Goal: Task Accomplishment & Management: Manage account settings

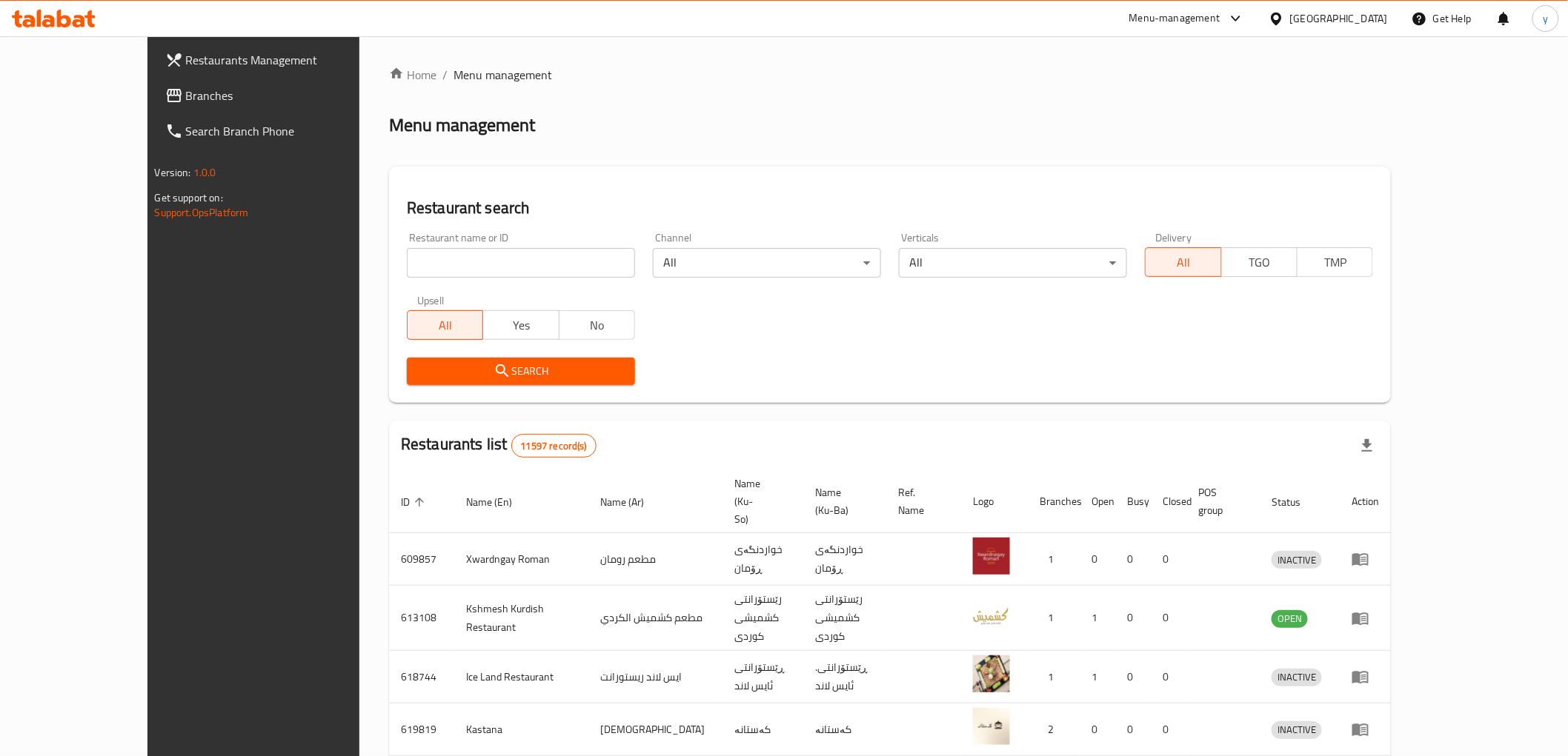
drag, startPoint x: 0, startPoint y: 0, endPoint x: 142, endPoint y: 104, distance: 176.0
click at [154, 104] on link "Branches" at bounding box center [281, 95] width 255 height 35
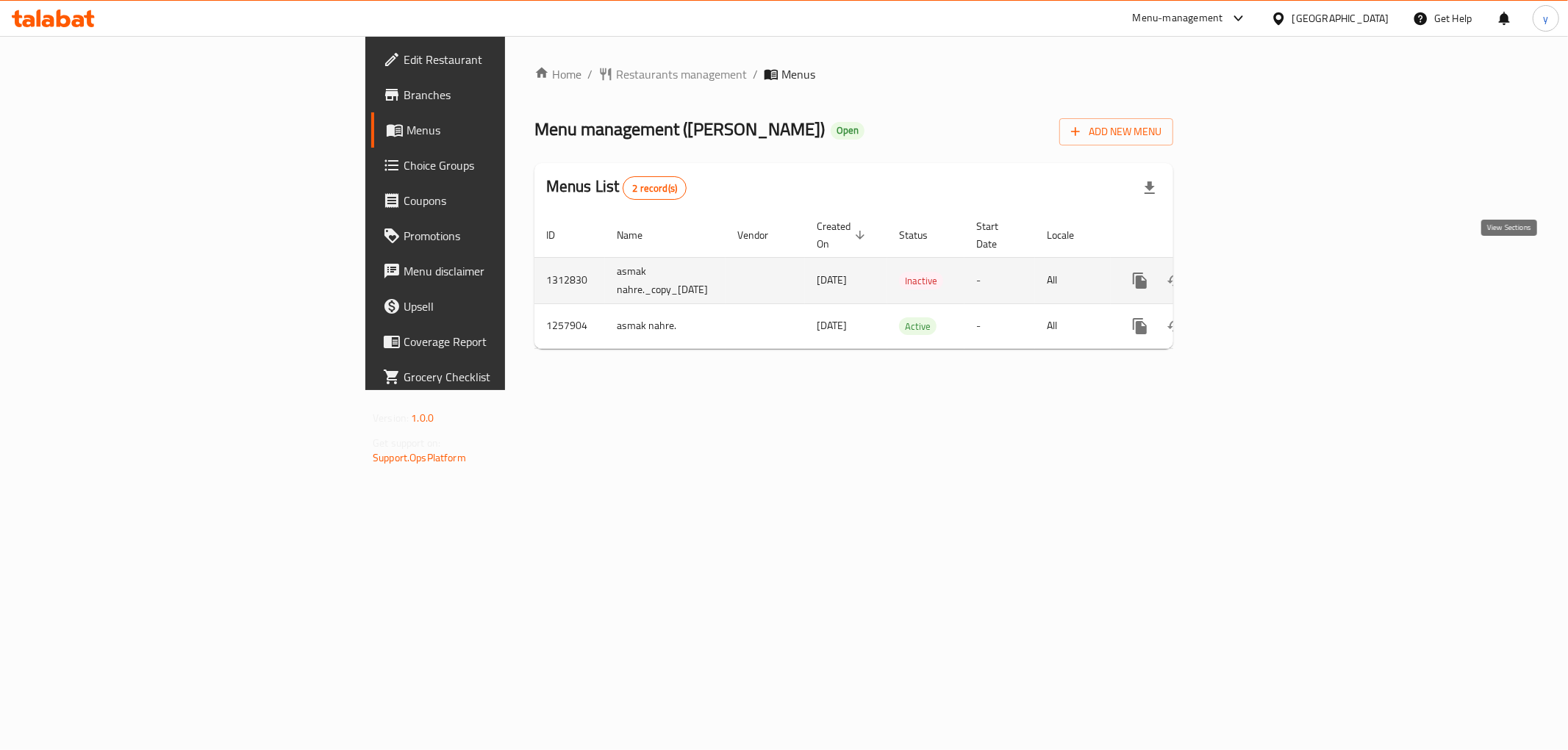
click at [1263, 265] on link "enhanced table" at bounding box center [1245, 280] width 35 height 35
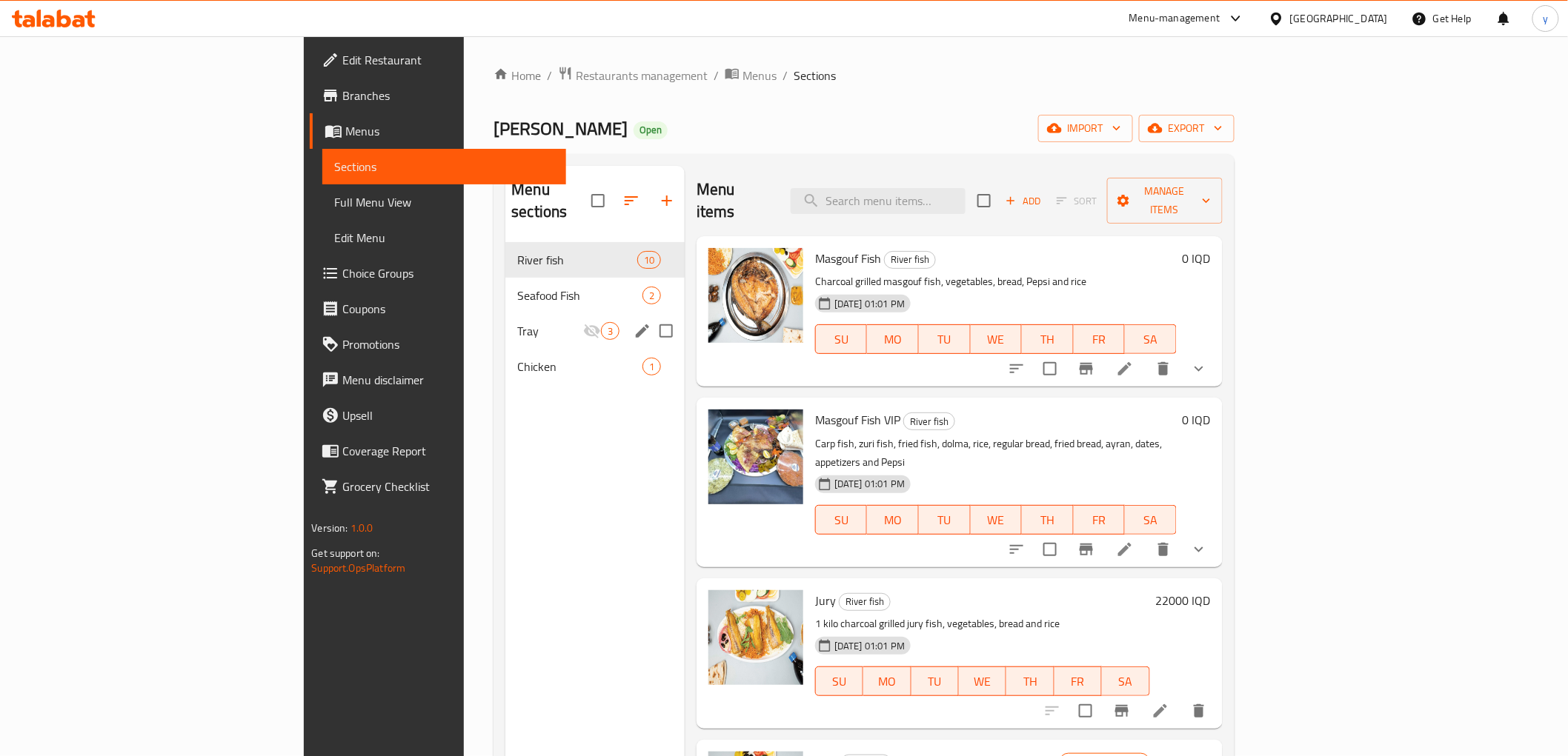
click at [535, 314] on div "Tray 3" at bounding box center [594, 331] width 179 height 35
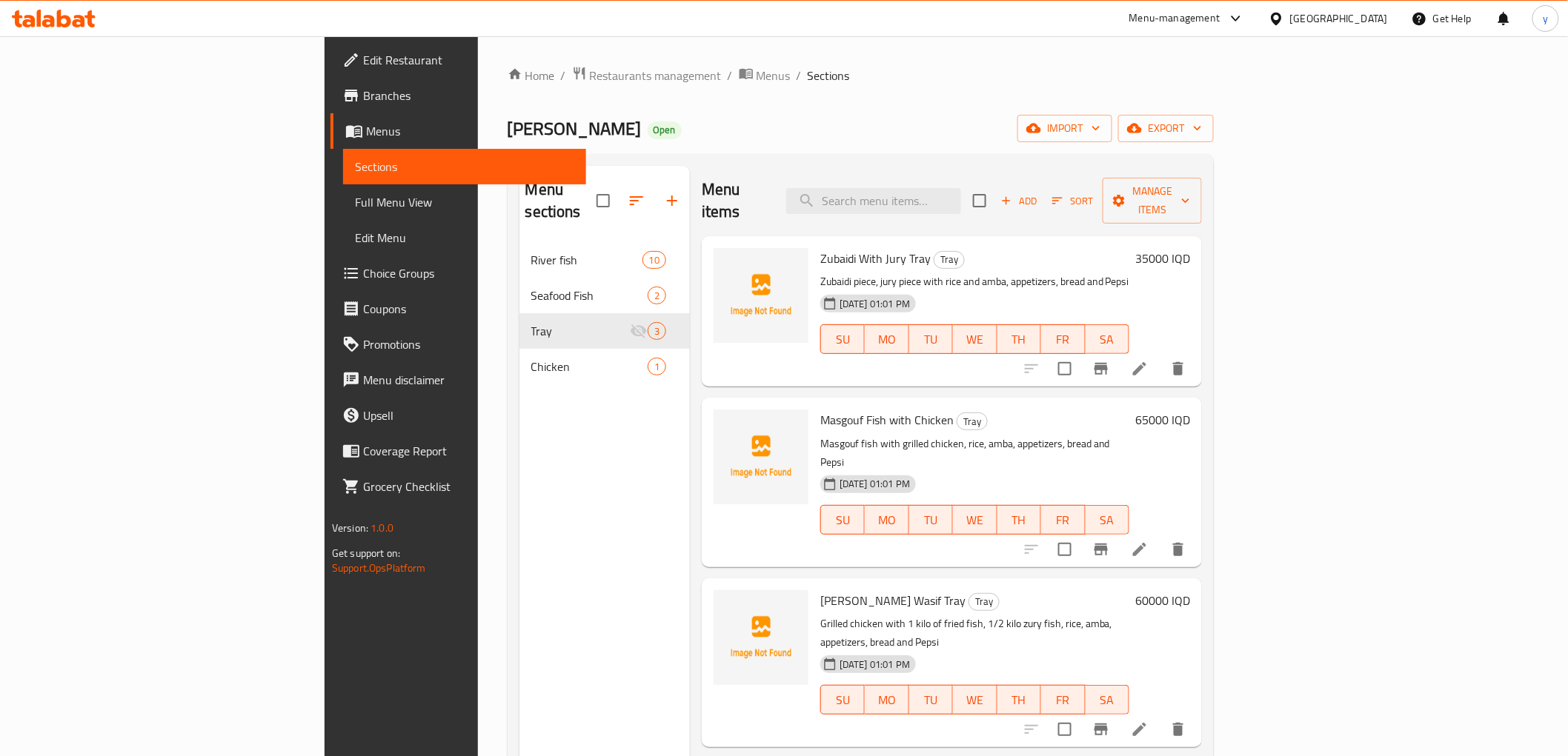
click at [355, 201] on span "Full Menu View" at bounding box center [464, 203] width 219 height 18
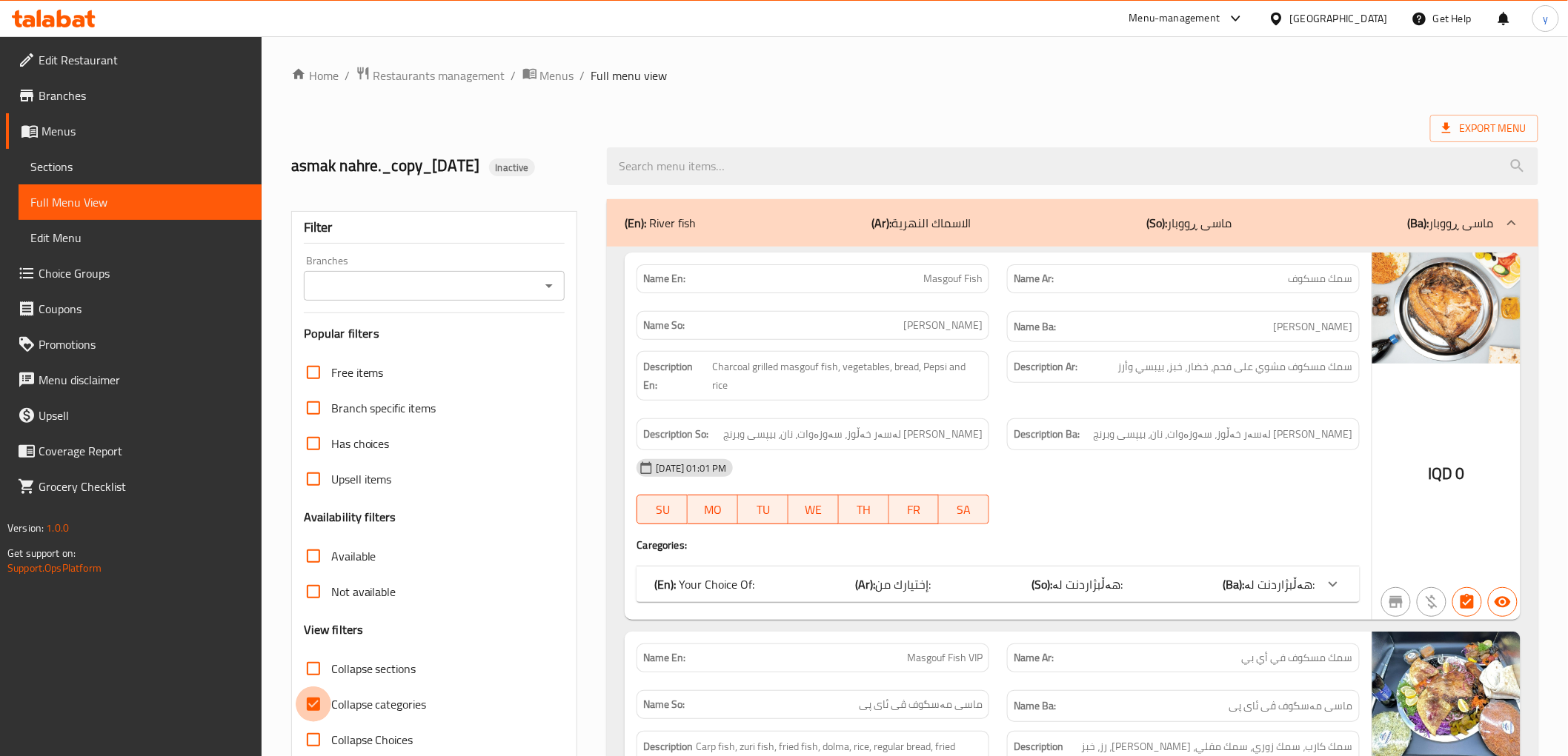
click at [322, 692] on input "Collapse categories" at bounding box center [313, 704] width 35 height 35
checkbox input "false"
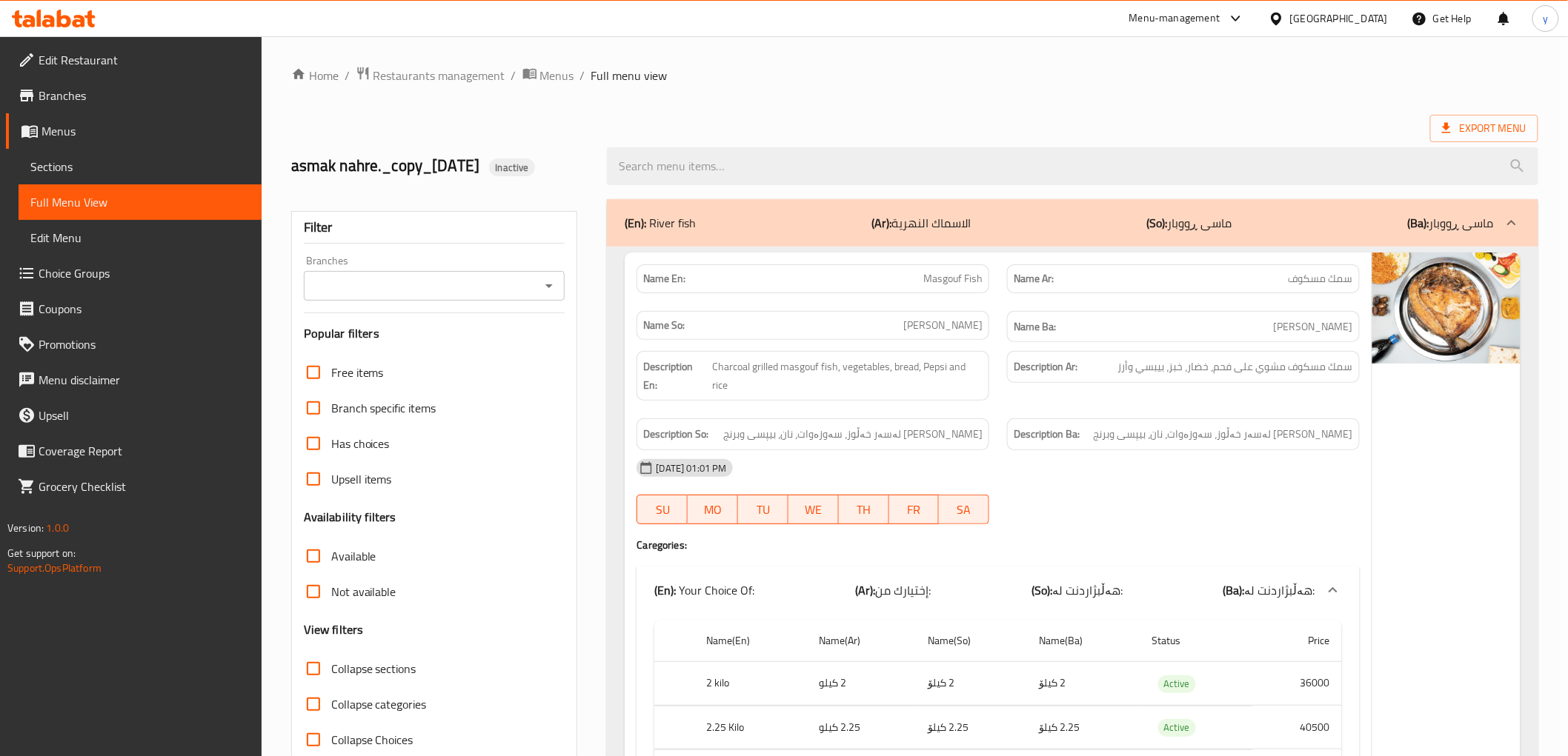
click at [315, 669] on input "Collapse sections" at bounding box center [313, 668] width 35 height 35
checkbox input "true"
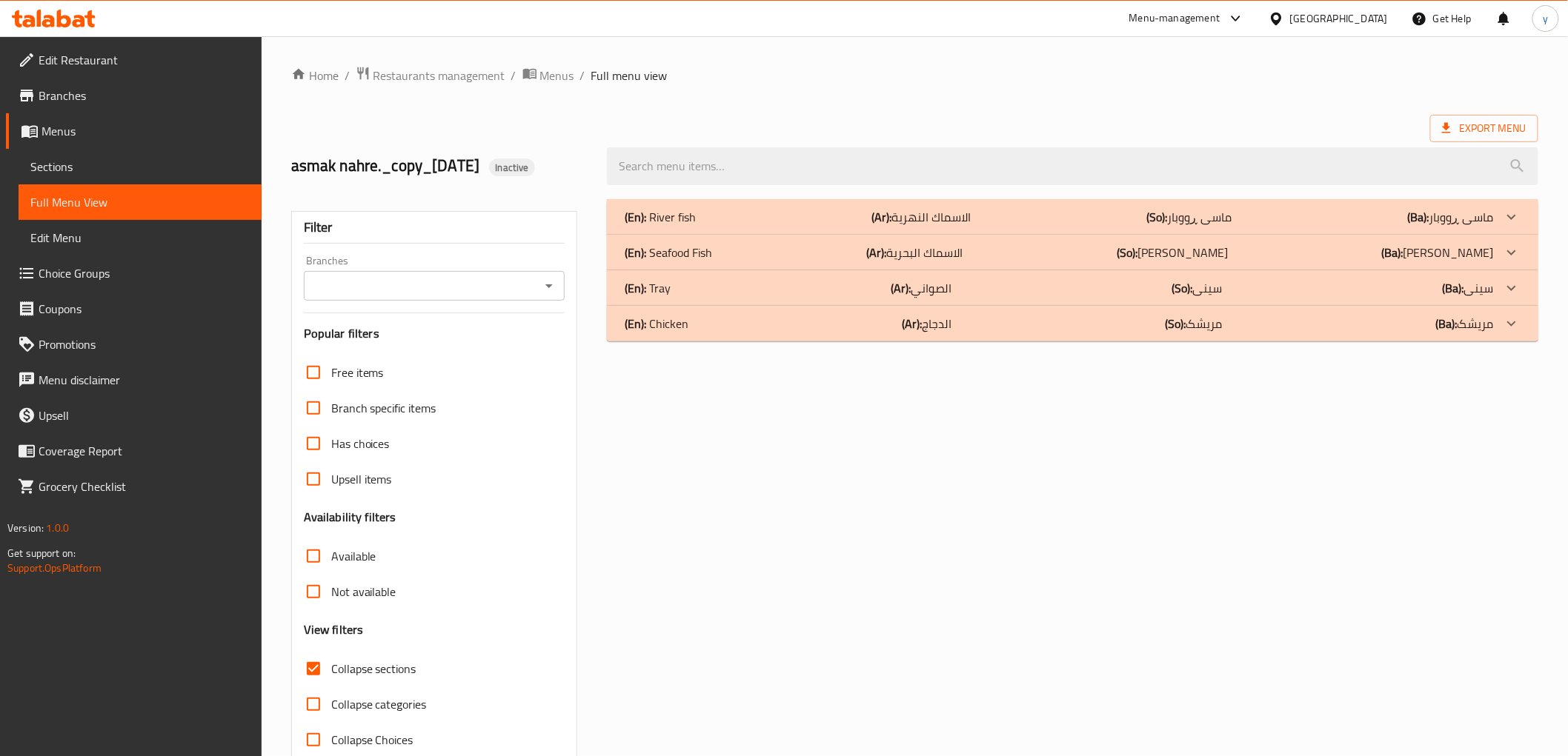
click at [735, 294] on div "(En): Tray (Ar): الصواني (So): سینی (Ba): سینی" at bounding box center [1059, 288] width 869 height 18
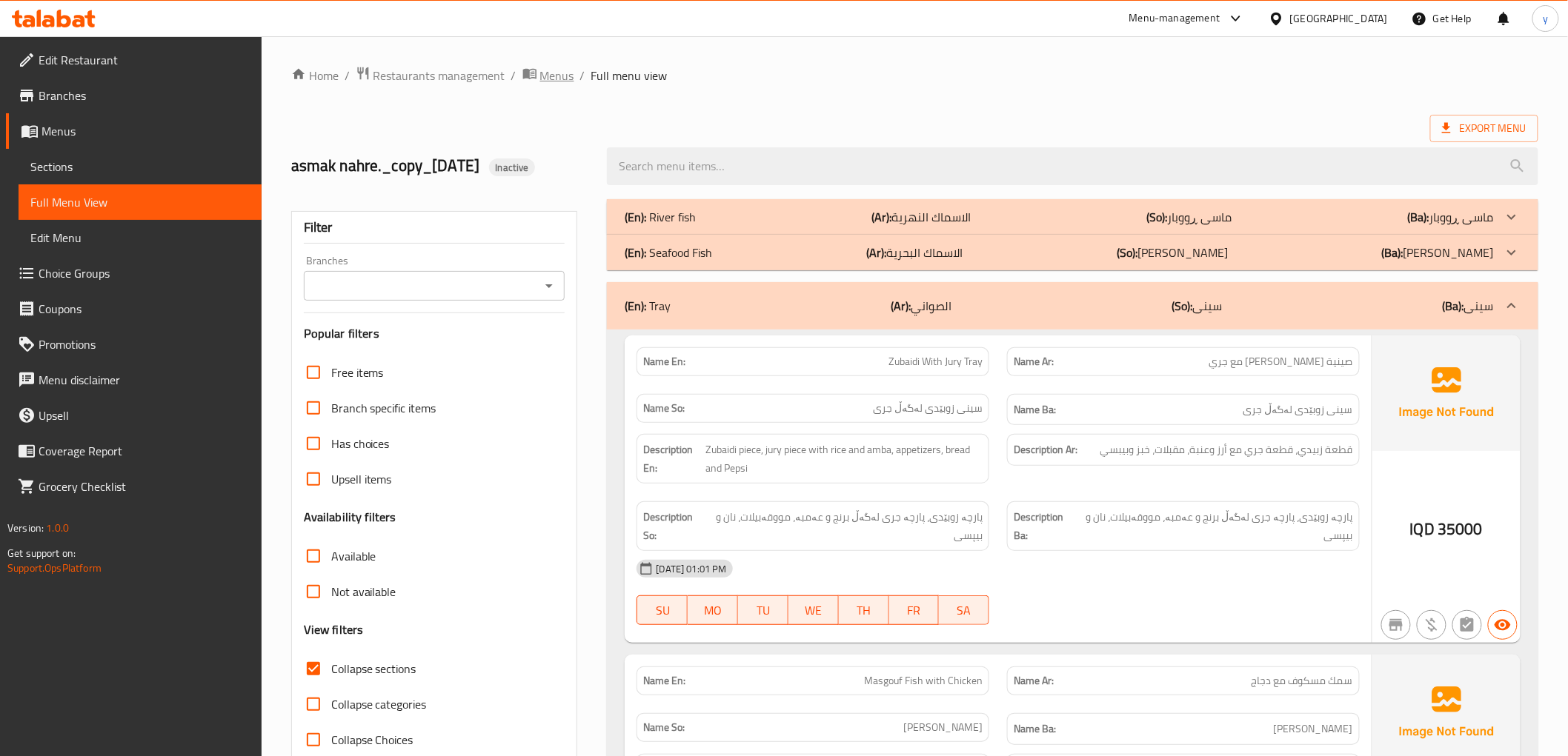
click at [549, 72] on span "Menus" at bounding box center [557, 76] width 34 height 18
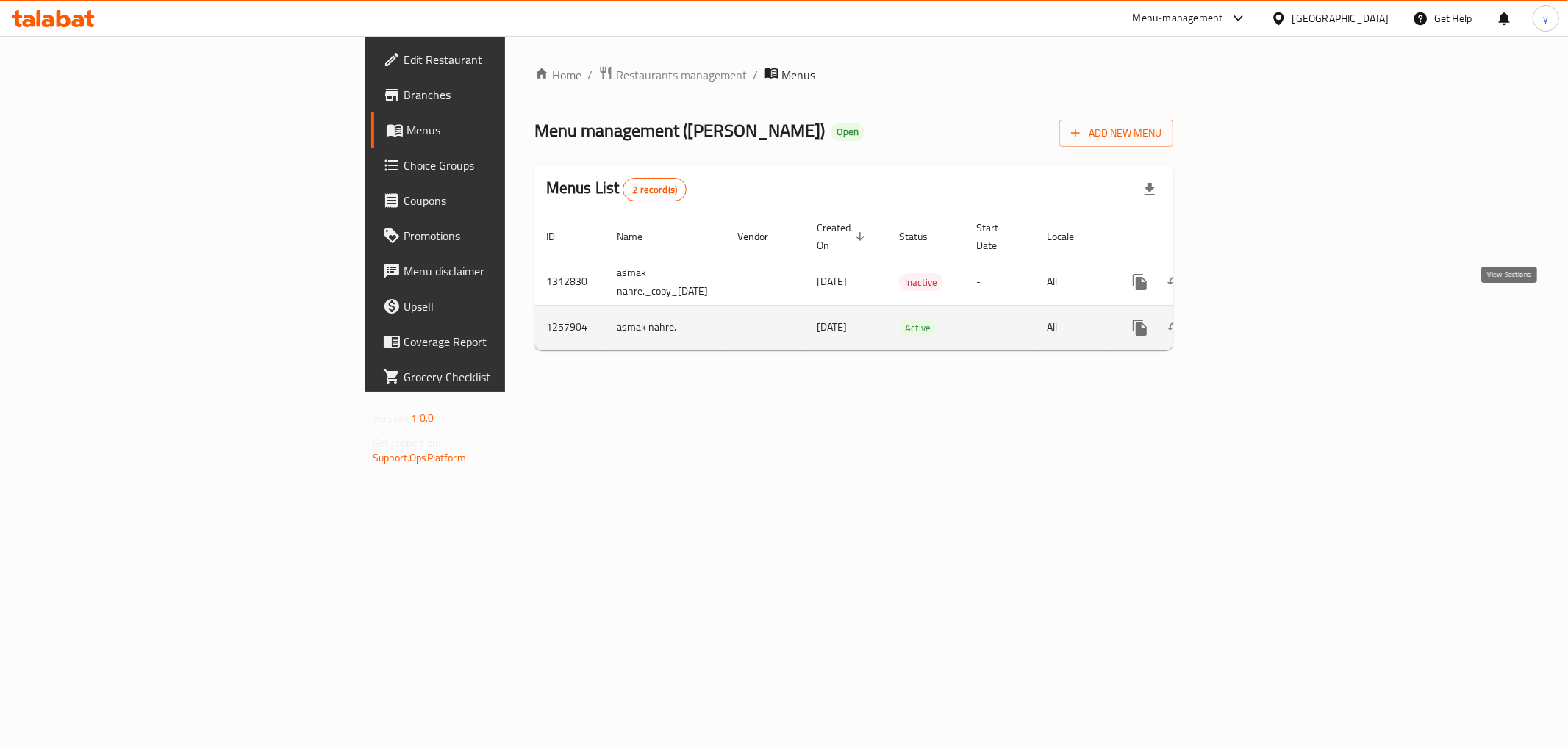
click at [1263, 318] on link "enhanced table" at bounding box center [1245, 327] width 35 height 35
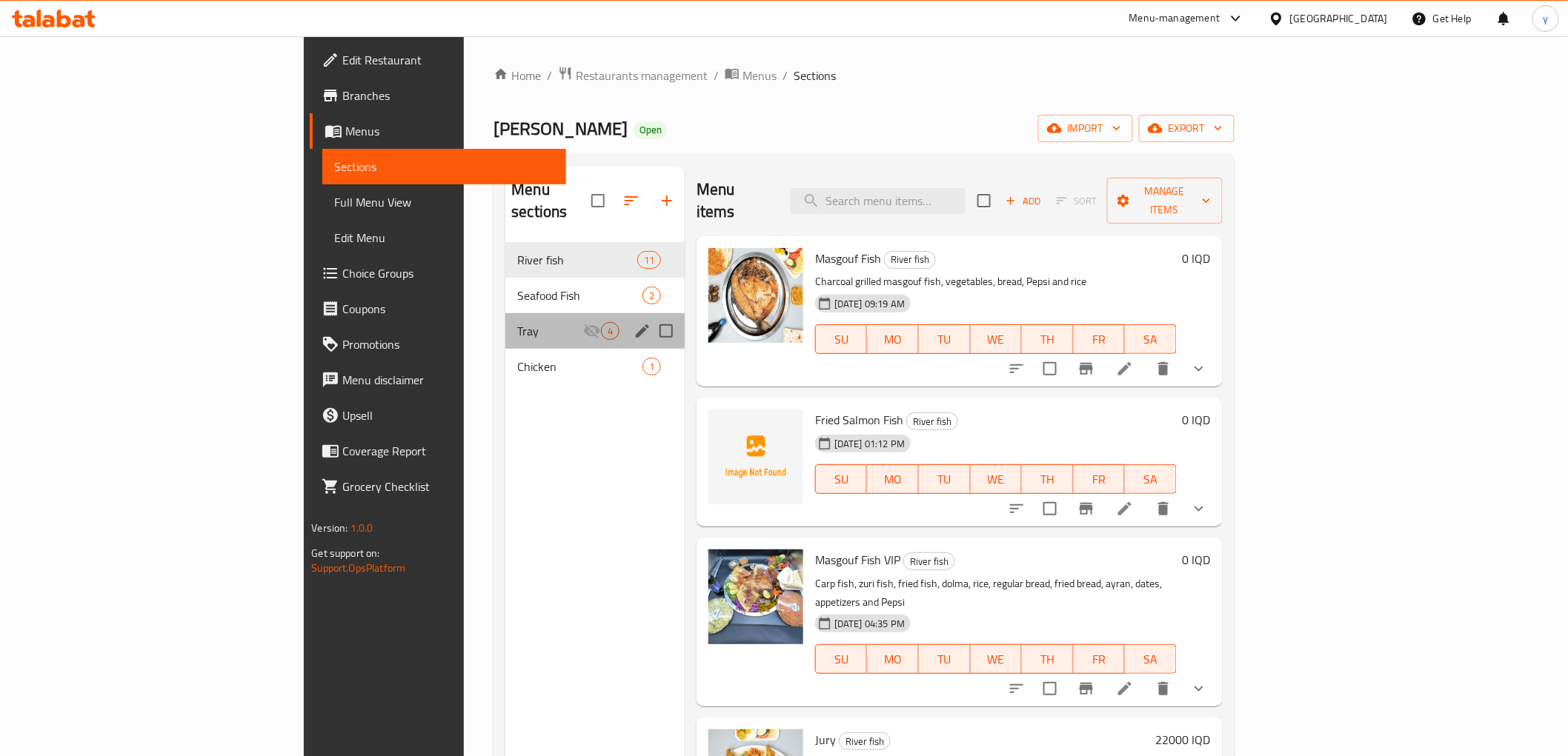
click at [505, 314] on div "Tray 4" at bounding box center [594, 331] width 179 height 35
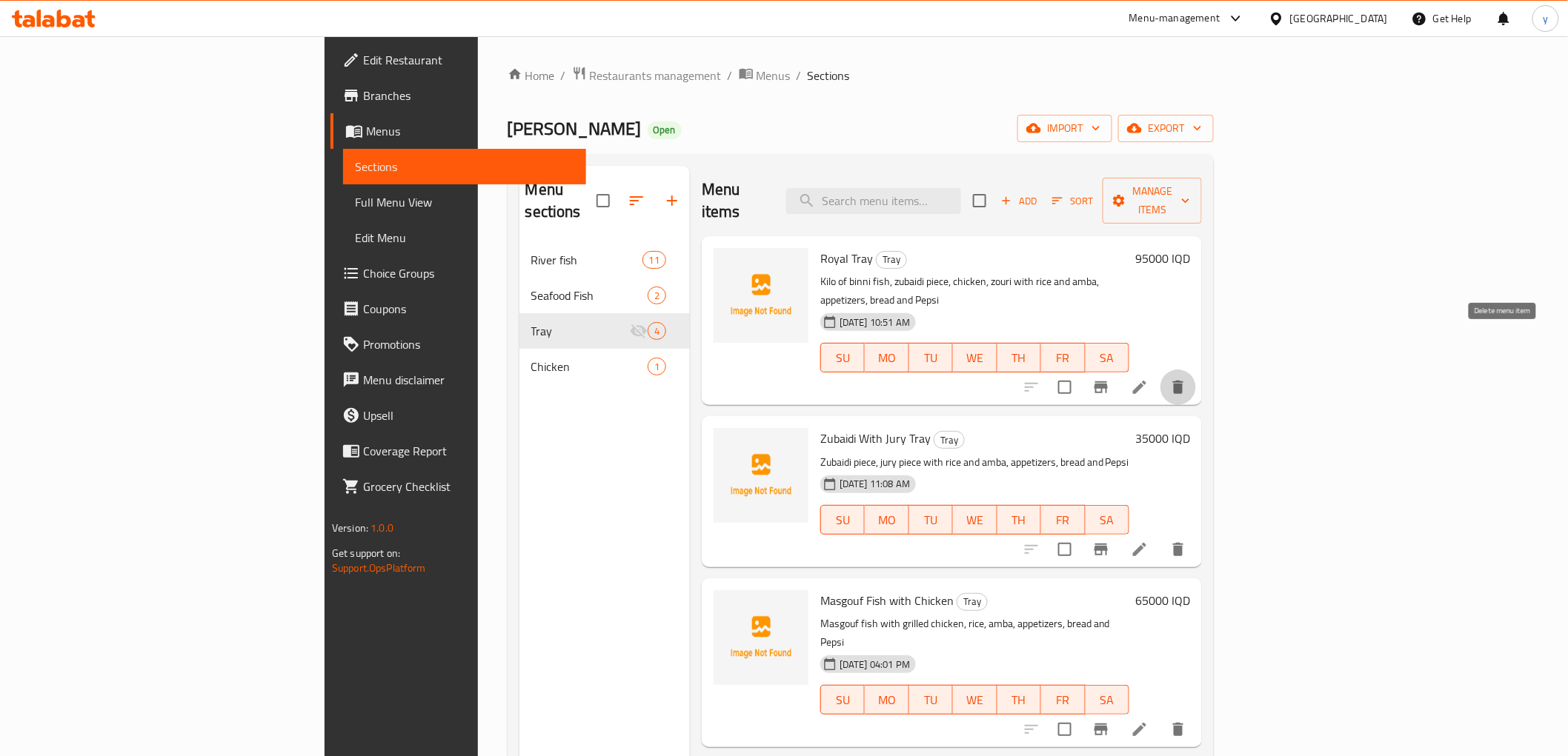
click at [1187, 378] on icon "delete" at bounding box center [1178, 387] width 18 height 18
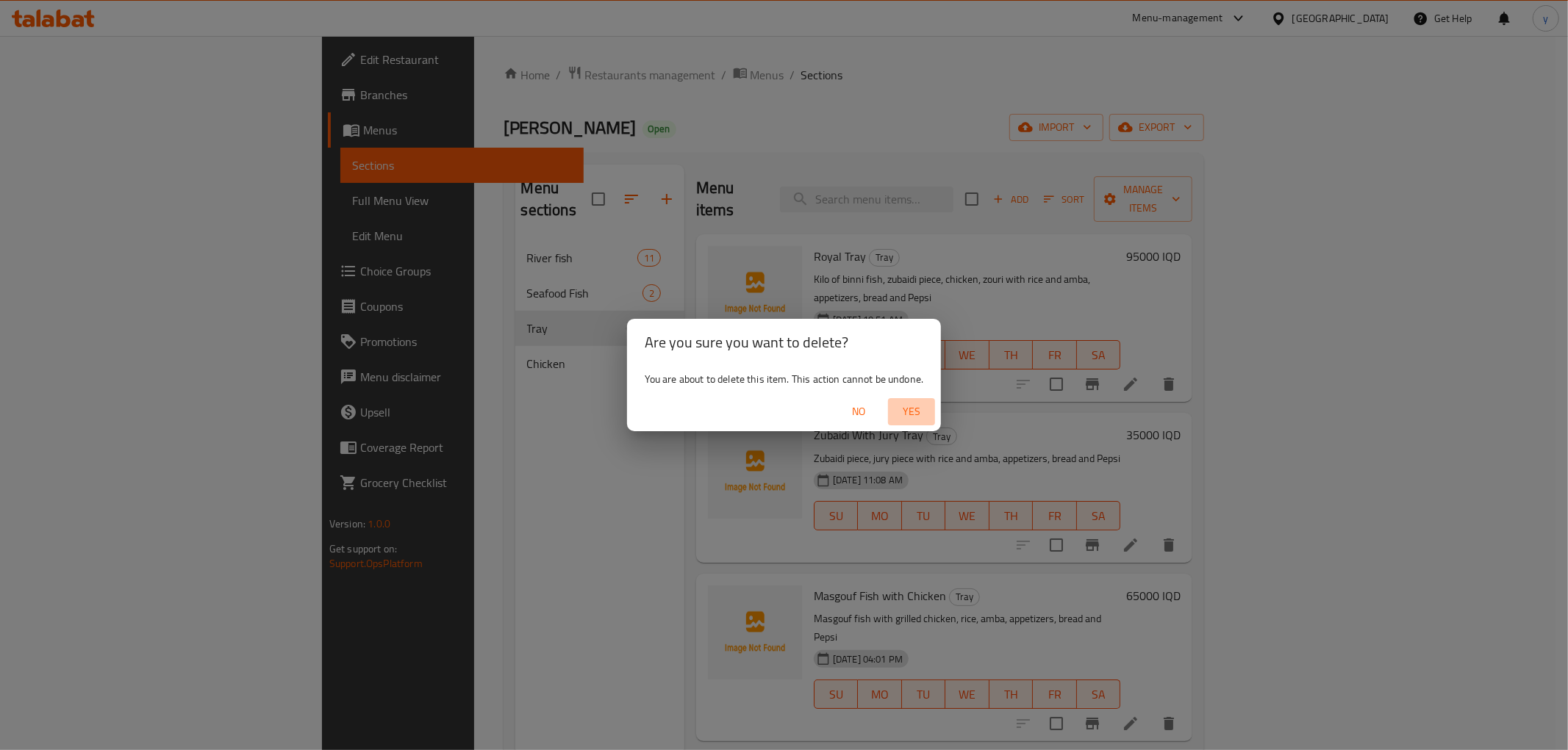
click at [923, 401] on button "Yes" at bounding box center [911, 411] width 47 height 27
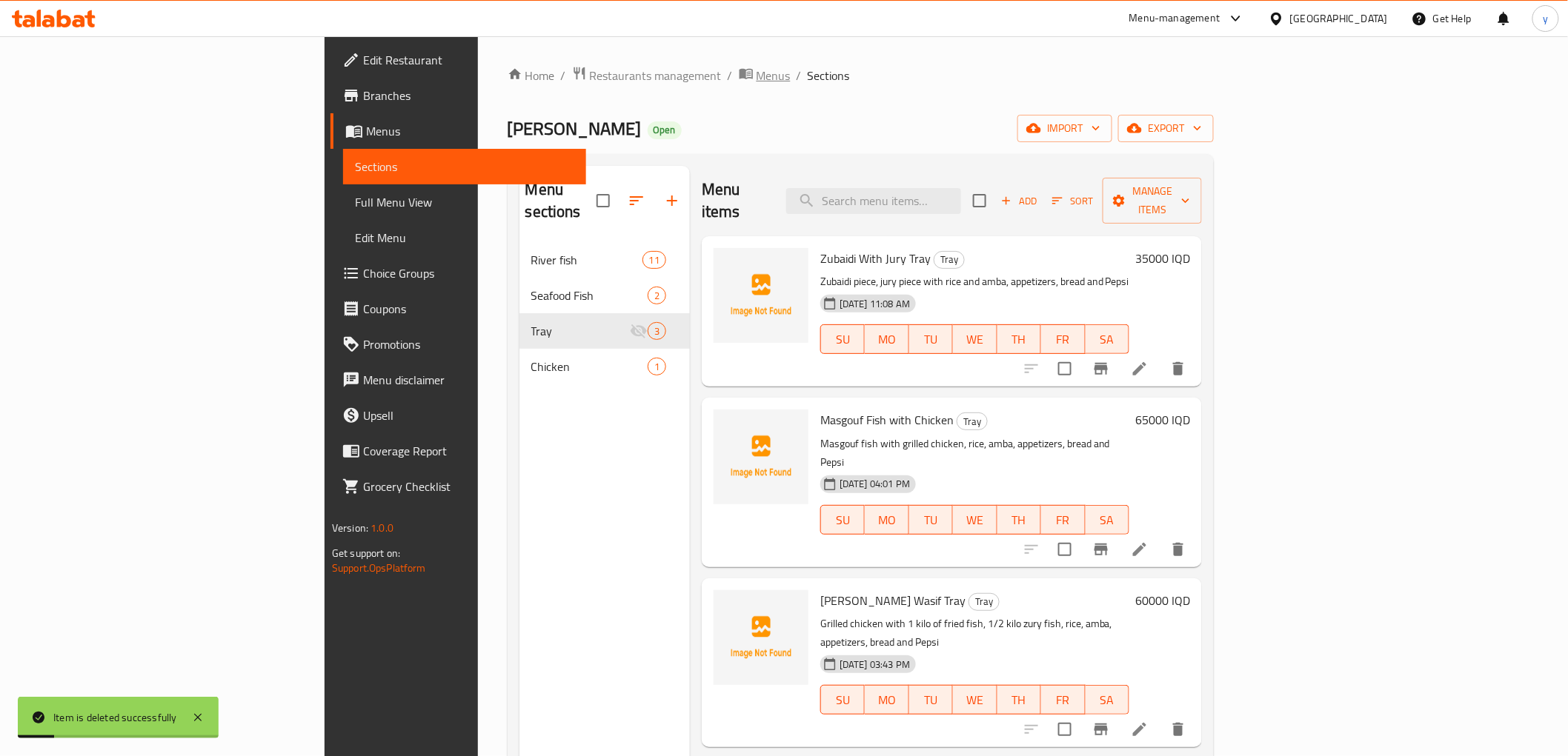
click at [756, 70] on span "Menus" at bounding box center [773, 76] width 34 height 18
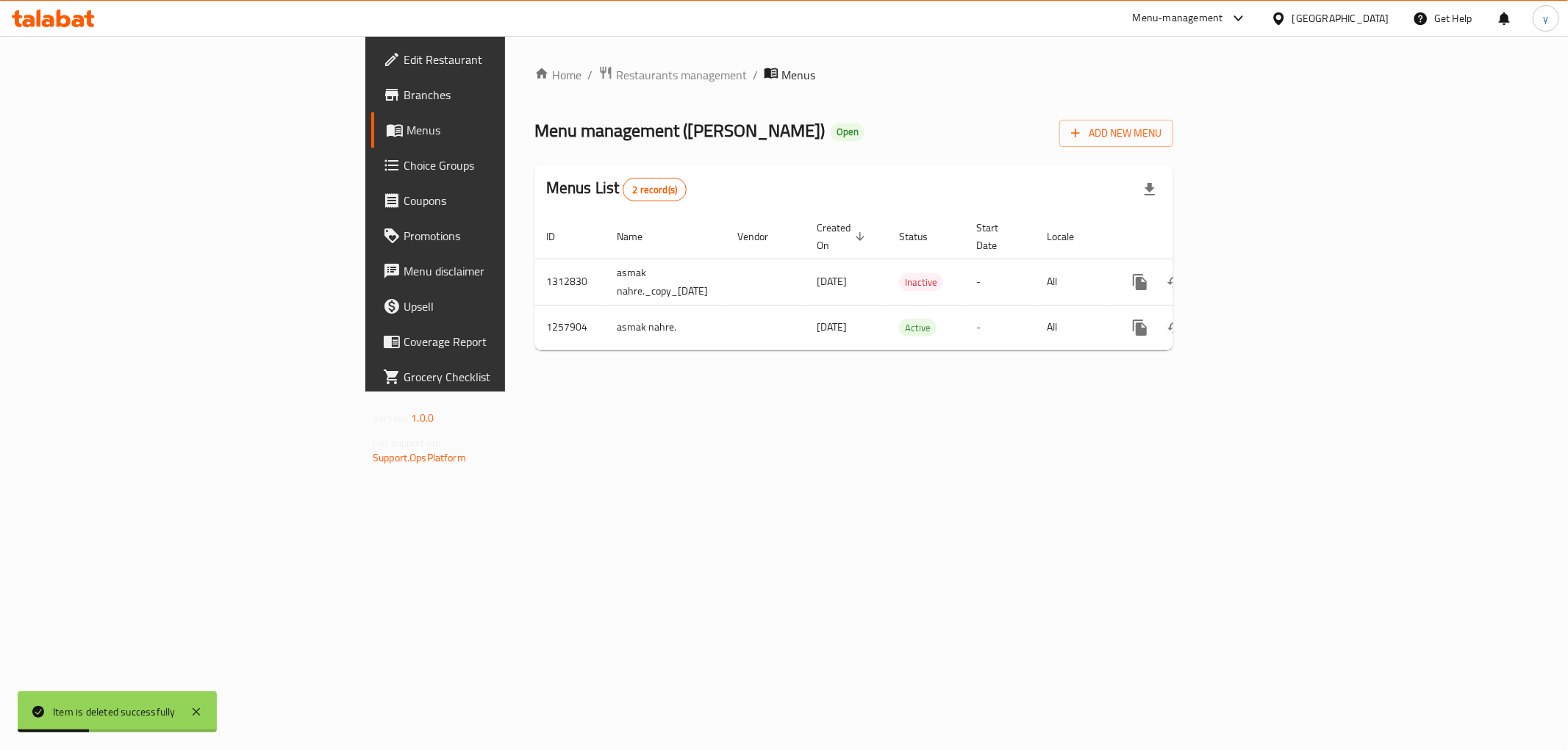
click at [371, 139] on link "Menus" at bounding box center [499, 129] width 256 height 35
